Goal: Task Accomplishment & Management: Manage account settings

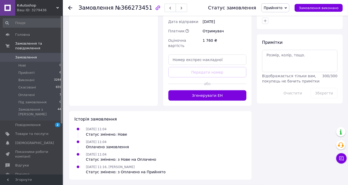
scroll to position [335, 0]
click at [194, 65] on input "text" at bounding box center [207, 60] width 78 height 10
paste input "59001474748574"
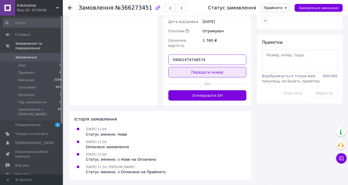
type input "59001474748574"
click at [212, 78] on button "Передати номер" at bounding box center [207, 72] width 78 height 10
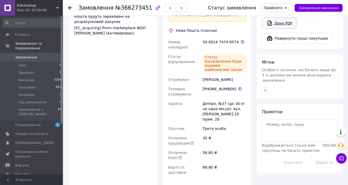
scroll to position [188, 0]
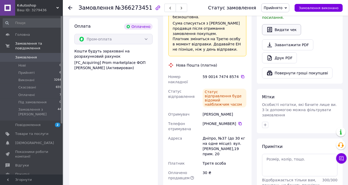
click at [283, 35] on button "Видати чек" at bounding box center [281, 29] width 39 height 11
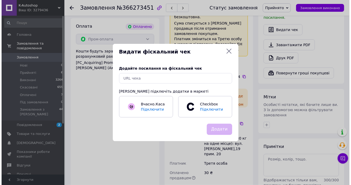
scroll to position [178, 0]
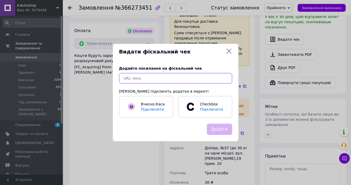
click at [135, 78] on input "text" at bounding box center [175, 78] width 113 height 10
paste input "https://check.checkbox.ua/594ff609-c690-45cb-9ed2-66cb8d78e6d7"
type input "https://check.checkbox.ua/594ff609-c690-45cb-9ed2-66cb8d78e6d7"
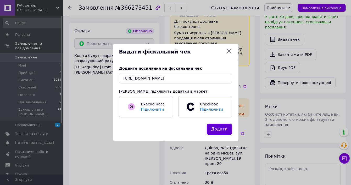
click at [219, 134] on button "Додати" at bounding box center [219, 129] width 25 height 11
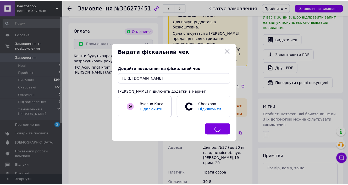
scroll to position [188, 0]
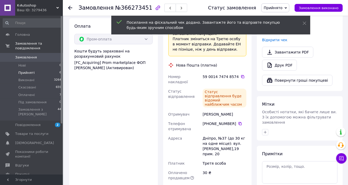
click at [23, 71] on span "Прийняті" at bounding box center [26, 73] width 16 height 5
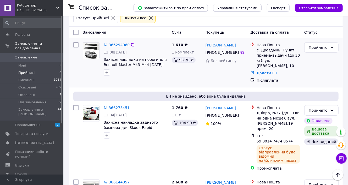
scroll to position [21, 0]
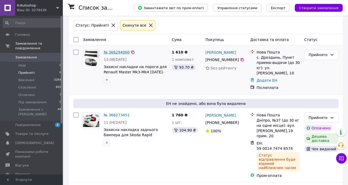
click at [128, 54] on link "№ 366294060" at bounding box center [117, 52] width 26 height 4
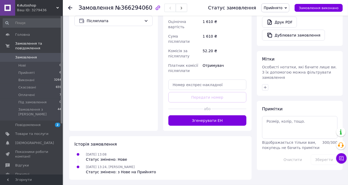
scroll to position [230, 0]
click at [197, 90] on input "text" at bounding box center [207, 85] width 78 height 10
paste input "59001474749199"
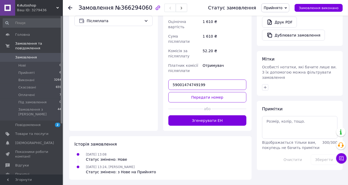
type input "59001474749199"
click at [201, 103] on button "Передати номер" at bounding box center [207, 97] width 78 height 10
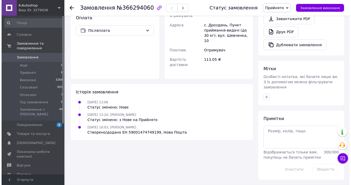
scroll to position [146, 0]
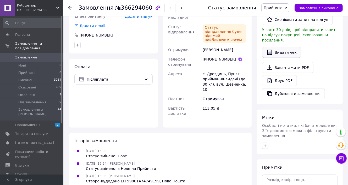
click at [289, 58] on button "Видати чек" at bounding box center [281, 52] width 39 height 11
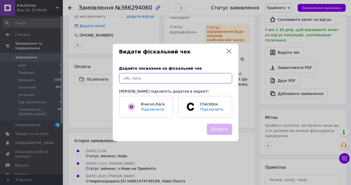
click at [155, 76] on input "text" at bounding box center [175, 78] width 113 height 10
paste input "https://check.checkbox.ua/14bee2ef-8fb1-4e40-96c7-311cdcbde055"
type input "https://check.checkbox.ua/14bee2ef-8fb1-4e40-96c7-311cdcbde055"
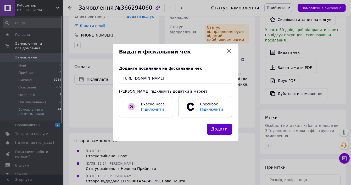
click at [226, 133] on button "Додати" at bounding box center [219, 129] width 25 height 11
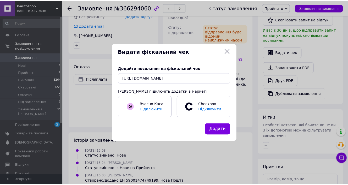
scroll to position [0, 0]
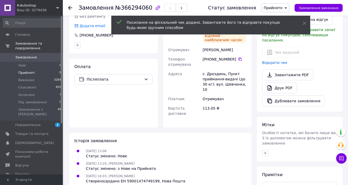
click at [23, 71] on span "Прийняті" at bounding box center [26, 73] width 16 height 5
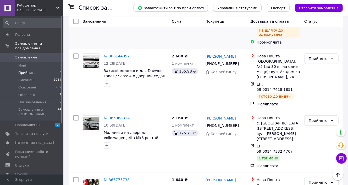
scroll to position [167, 0]
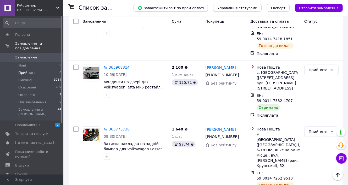
scroll to position [251, 0]
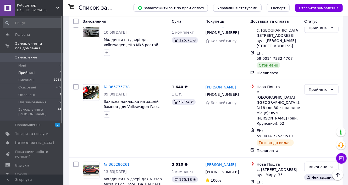
click at [117, 27] on link "№ 365968314" at bounding box center [117, 25] width 26 height 4
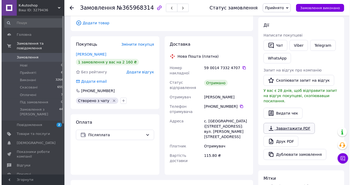
scroll to position [105, 0]
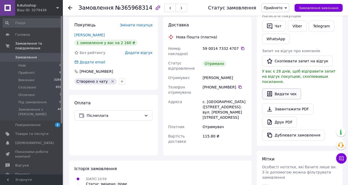
click at [282, 100] on button "Видати чек" at bounding box center [281, 94] width 39 height 11
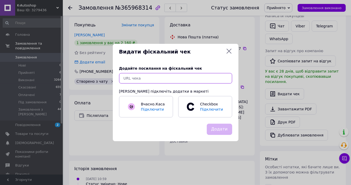
click at [134, 78] on input "text" at bounding box center [175, 78] width 113 height 10
paste input "https://check.checkbox.ua/98a2ccbb-3a7d-4c68-99b4-de91d00a67d8"
type input "https://check.checkbox.ua/98a2ccbb-3a7d-4c68-99b4-de91d00a67d8"
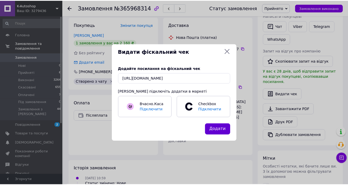
scroll to position [0, 0]
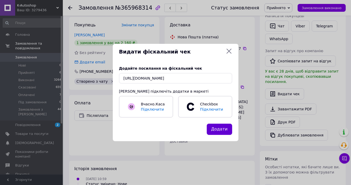
click at [223, 132] on button "Додати" at bounding box center [219, 129] width 25 height 11
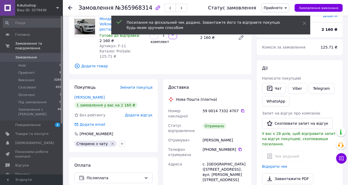
scroll to position [42, 0]
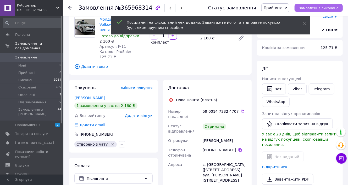
click at [317, 8] on span "Замовлення виконано" at bounding box center [318, 8] width 40 height 4
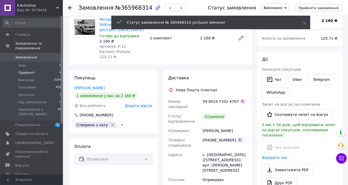
click at [31, 71] on span "Прийняті" at bounding box center [26, 73] width 16 height 5
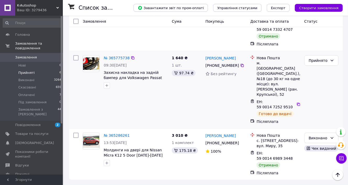
scroll to position [353, 0]
click at [27, 71] on span "Прийняті" at bounding box center [26, 73] width 16 height 5
click at [122, 56] on link "№ 365775738" at bounding box center [117, 58] width 26 height 4
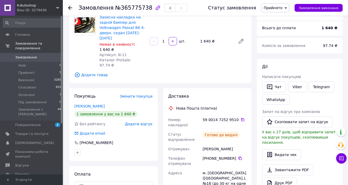
scroll to position [7, 0]
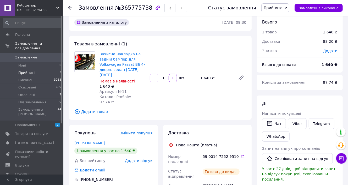
click at [25, 71] on span "Прийняті" at bounding box center [26, 73] width 16 height 5
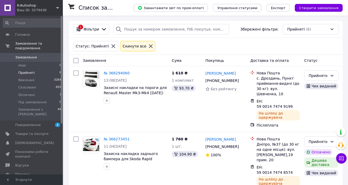
click at [26, 71] on span "Прийняті" at bounding box center [26, 73] width 16 height 5
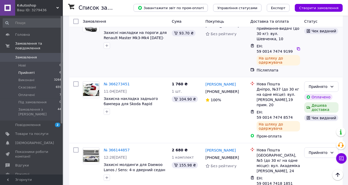
scroll to position [63, 0]
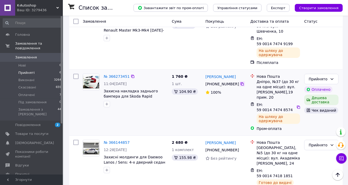
click at [244, 86] on icon at bounding box center [242, 84] width 4 height 4
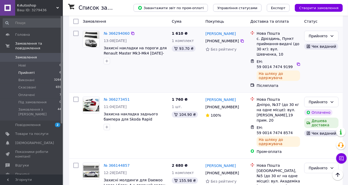
scroll to position [21, 0]
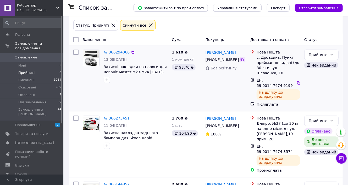
click at [244, 61] on icon at bounding box center [241, 59] width 3 height 3
click at [122, 78] on span "Захисні накладки на пороги для Renault Master Mk3-Mk4 [DATE]-[DATE]" at bounding box center [135, 72] width 63 height 15
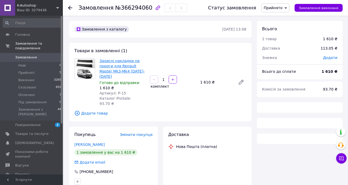
click at [121, 78] on link "Захисні накладки на пороги для Renault Master Mk3-Mk4 [DATE]-[DATE]" at bounding box center [121, 69] width 45 height 20
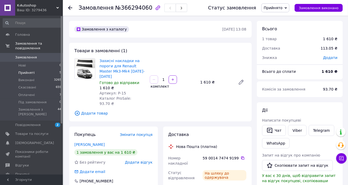
click at [29, 71] on span "Прийняті" at bounding box center [26, 73] width 16 height 5
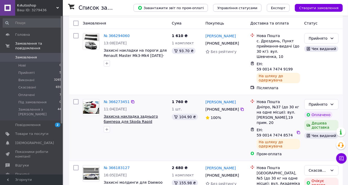
scroll to position [42, 0]
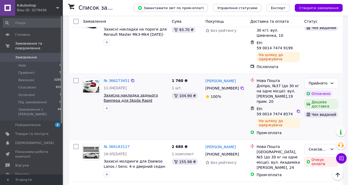
click at [127, 108] on span "Захисна накладка заднього бампера для Skoda Rapid Spaceback [DATE]-[DATE]" at bounding box center [131, 100] width 54 height 15
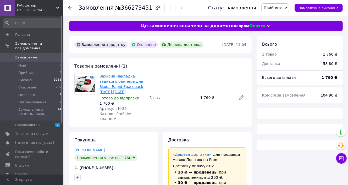
click at [110, 94] on link "Захисна накладка заднього бампера для Skoda Rapid Spaceback [DATE]-[DATE]" at bounding box center [121, 84] width 44 height 20
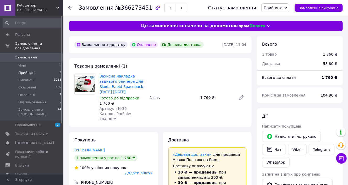
click at [29, 71] on span "Прийняті" at bounding box center [26, 73] width 16 height 5
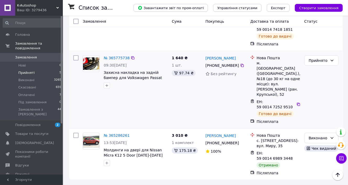
scroll to position [279, 0]
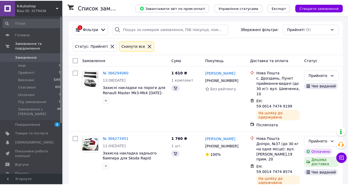
scroll to position [279, 0]
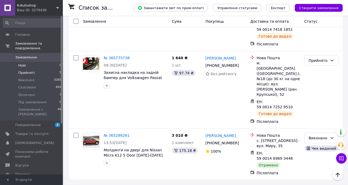
click at [25, 62] on li "Нові 0" at bounding box center [32, 65] width 64 height 7
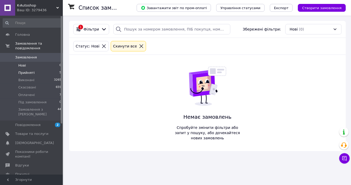
click at [23, 71] on span "Прийняті" at bounding box center [26, 73] width 16 height 5
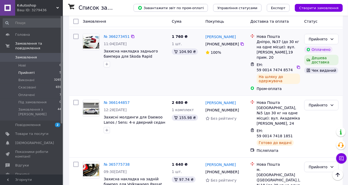
scroll to position [105, 0]
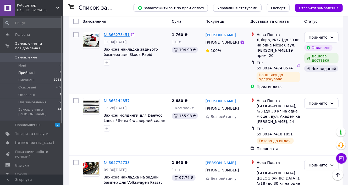
click at [123, 37] on link "№ 366273451" at bounding box center [117, 35] width 26 height 4
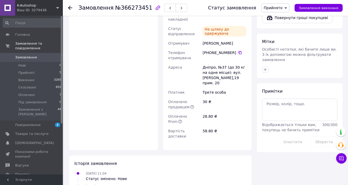
scroll to position [251, 0]
click at [116, 105] on div "Оплата Оплачено Пром-оплата Кошти будуть зараховані на розрахунковий рахунок [F…" at bounding box center [113, 53] width 89 height 195
click at [29, 71] on span "Прийняті" at bounding box center [26, 73] width 16 height 5
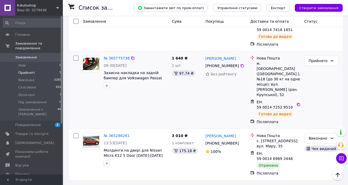
scroll to position [83, 0]
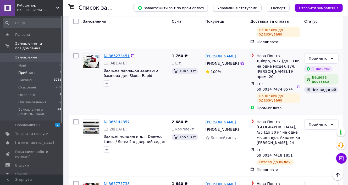
click at [122, 58] on link "№ 366273451" at bounding box center [117, 56] width 26 height 4
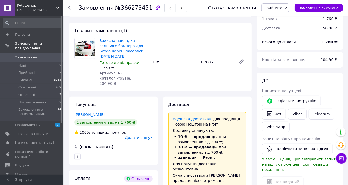
scroll to position [42, 0]
